Goal: Navigation & Orientation: Find specific page/section

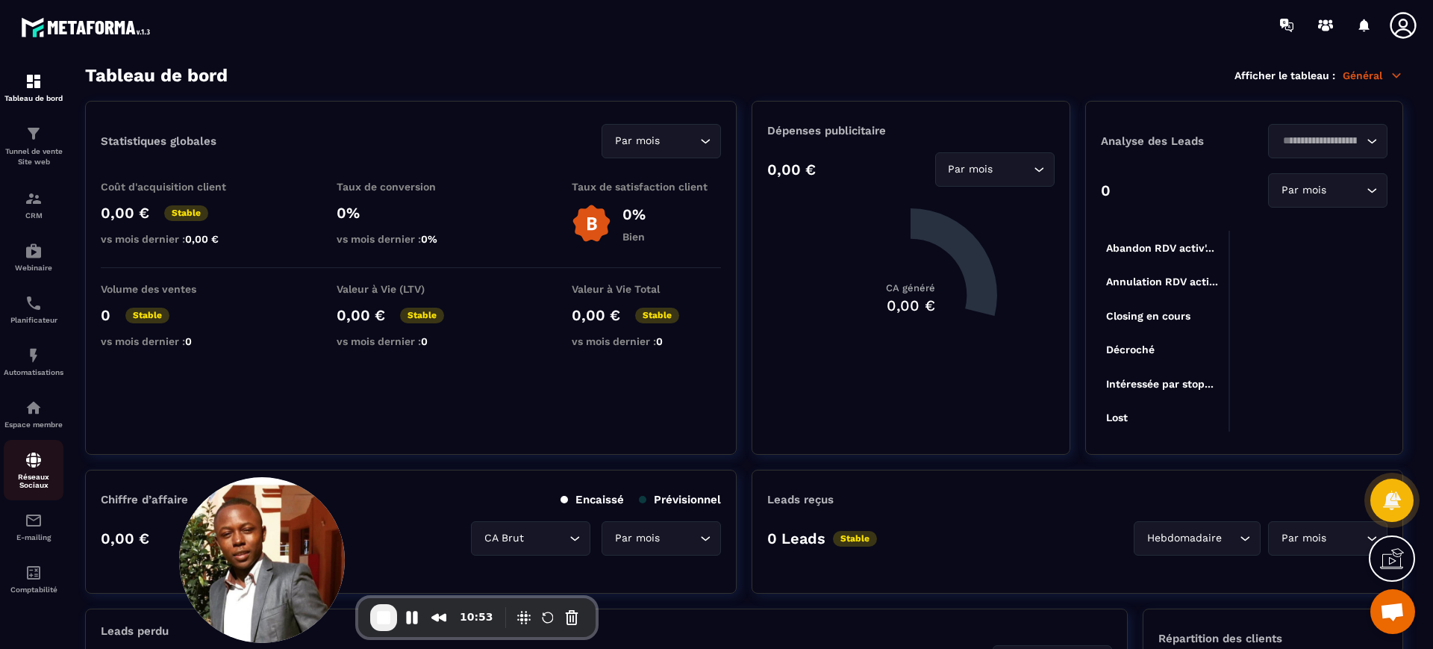
click at [30, 473] on p "Réseaux Sociaux" at bounding box center [34, 481] width 60 height 16
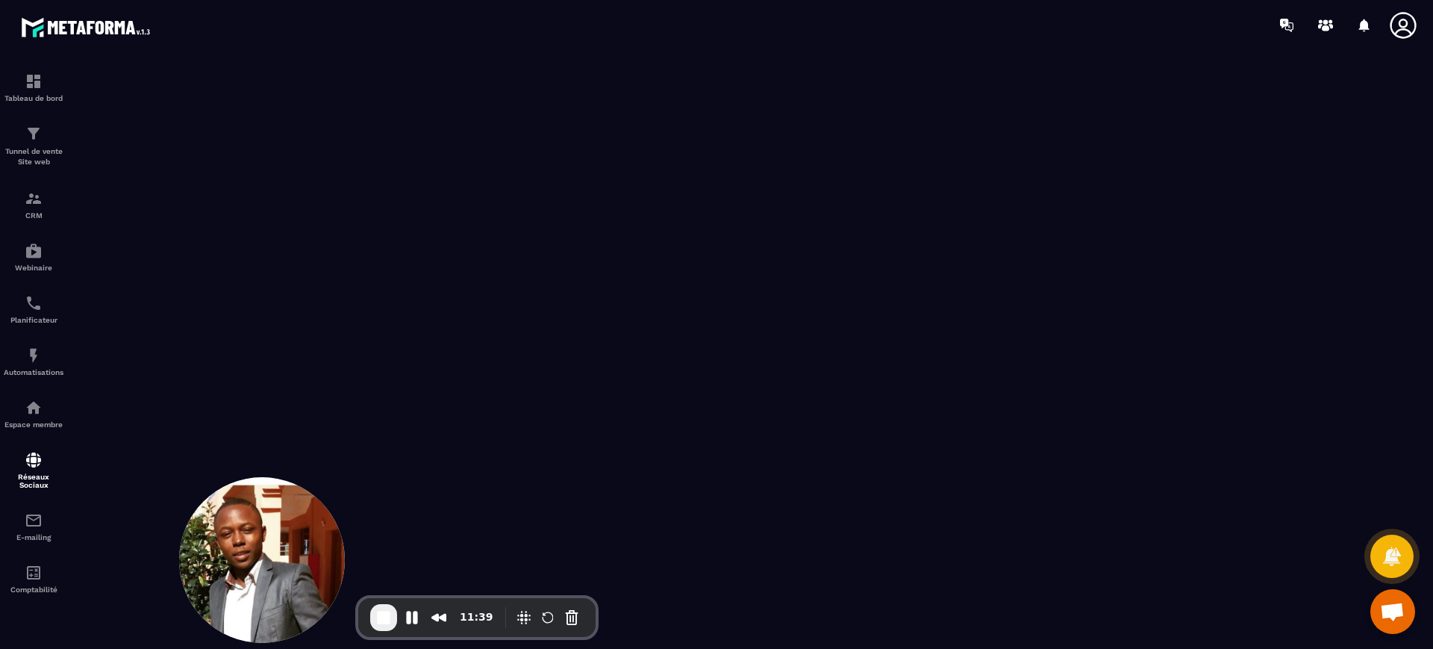
click at [382, 624] on span "End Recording" at bounding box center [384, 617] width 18 height 18
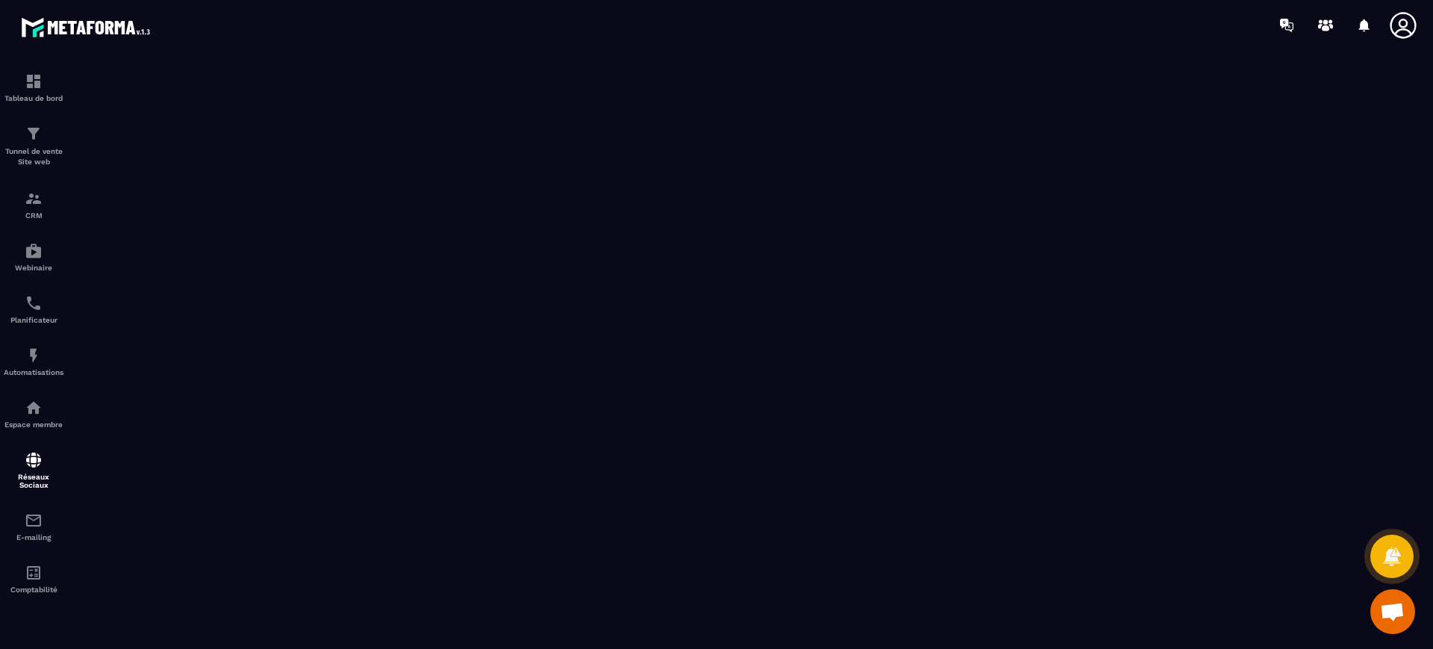
click at [1, 169] on div at bounding box center [33, 349] width 67 height 599
click at [17, 141] on div "Tunnel de vente Site web" at bounding box center [34, 146] width 60 height 43
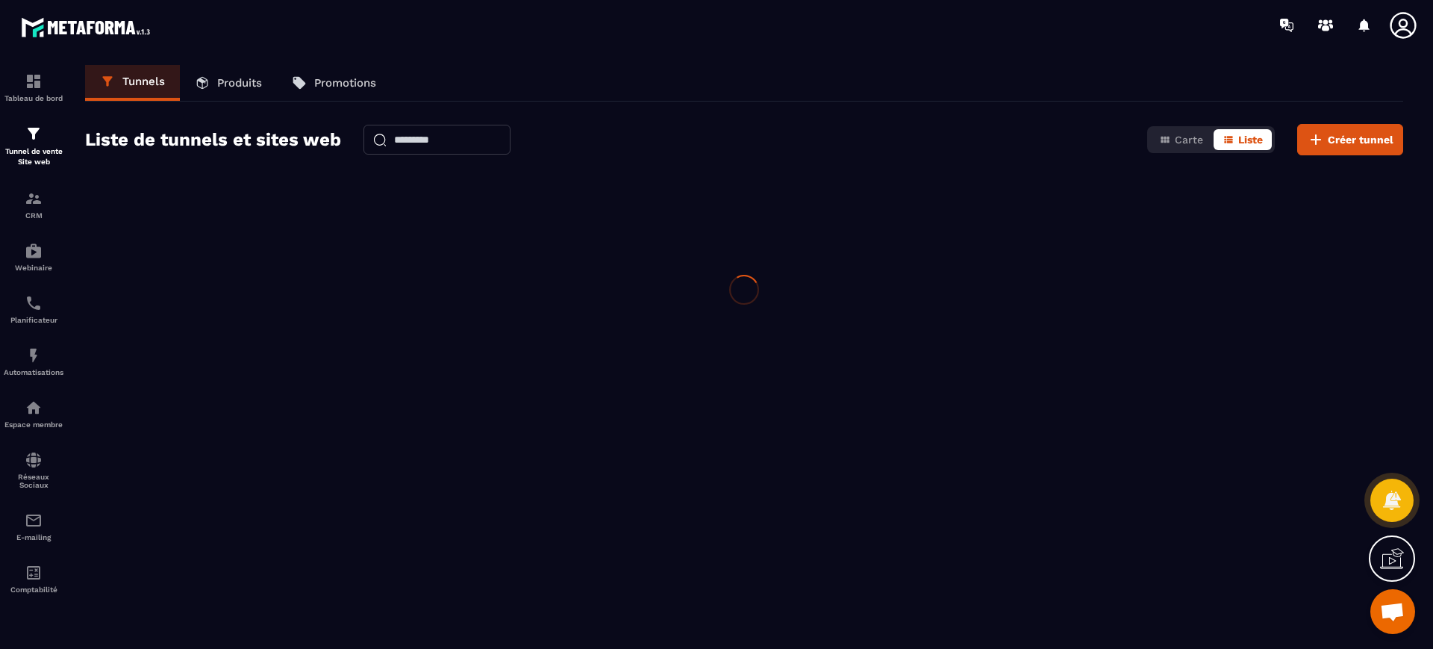
click at [1412, 20] on icon at bounding box center [1403, 25] width 30 height 30
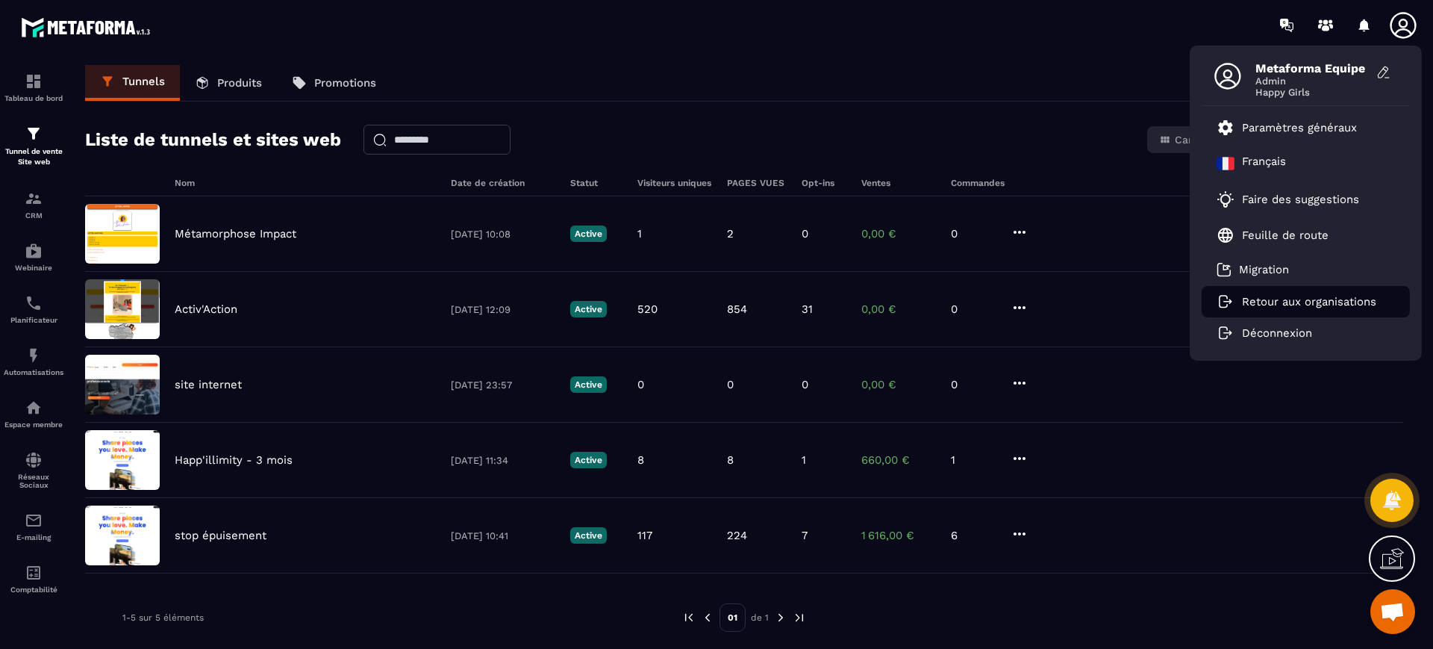
click at [1259, 297] on p "Retour aux organisations" at bounding box center [1309, 301] width 134 height 13
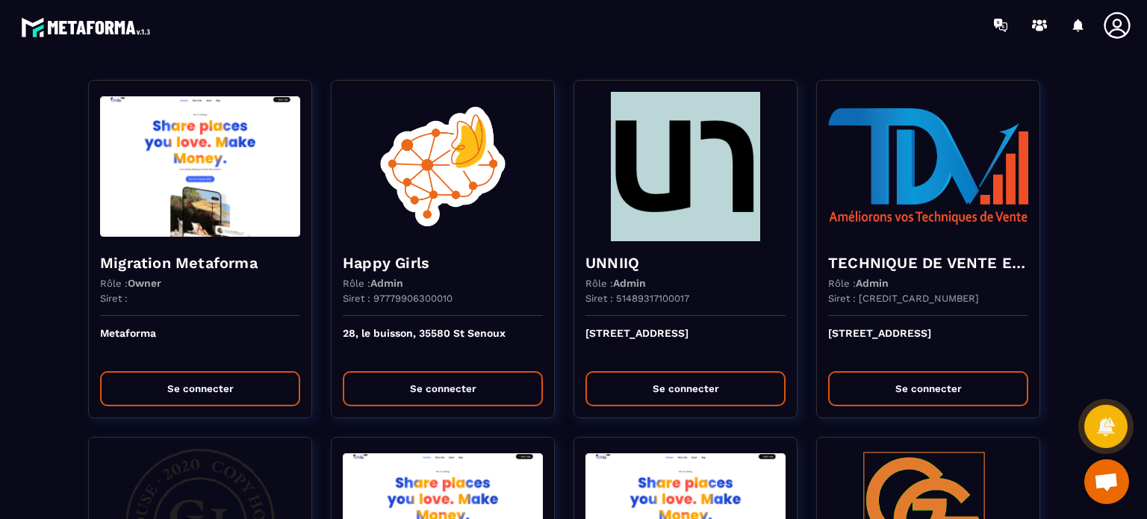
drag, startPoint x: 1317, startPoint y: 0, endPoint x: 526, endPoint y: 38, distance: 791.4
click at [526, 38] on div at bounding box center [660, 25] width 971 height 50
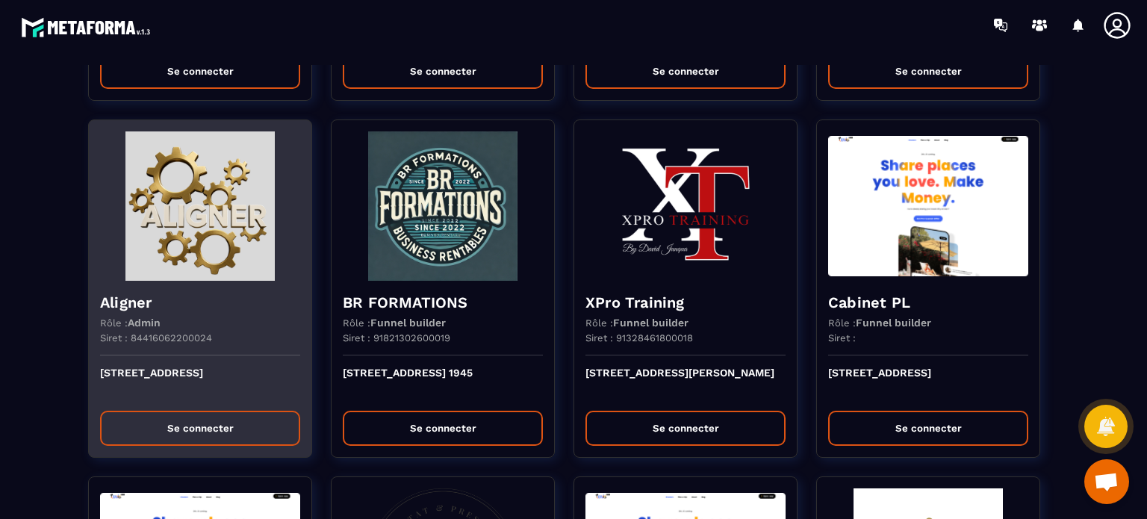
click at [242, 169] on img at bounding box center [200, 205] width 200 height 149
